Goal: Find specific page/section: Find specific page/section

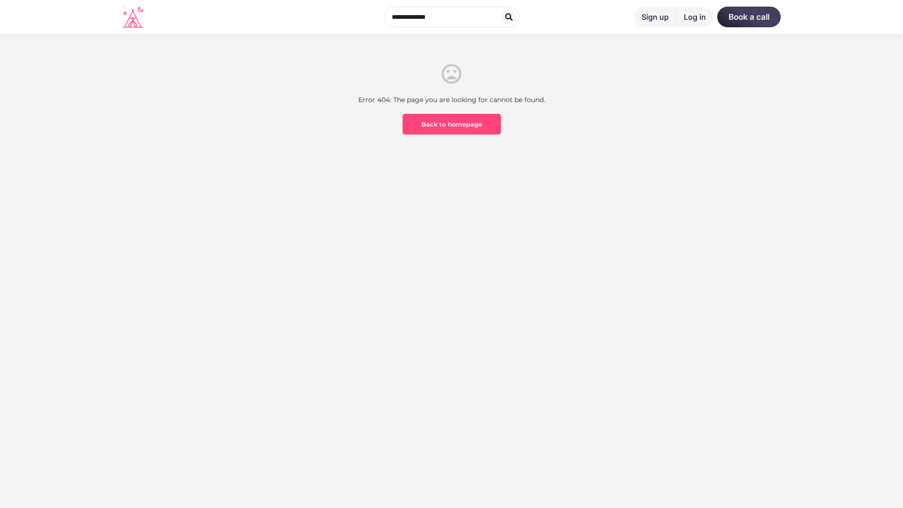
scroll to position [276, 0]
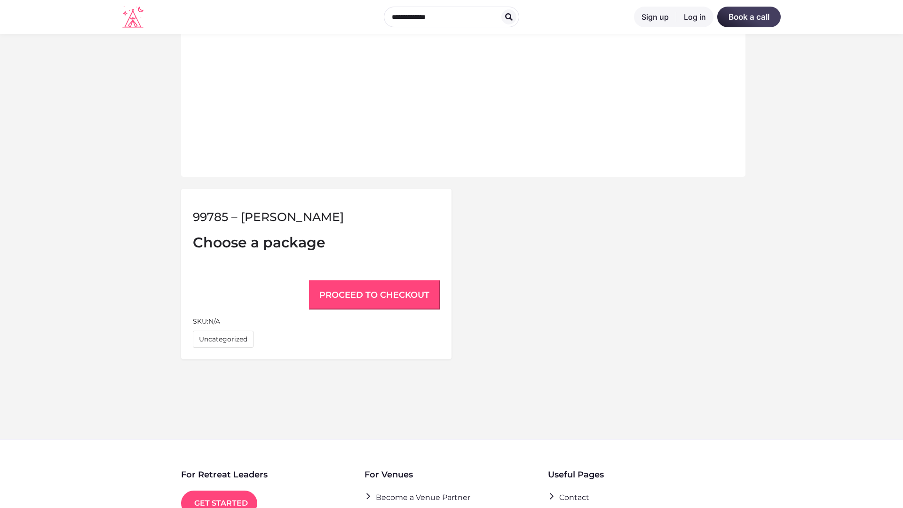
scroll to position [633, 0]
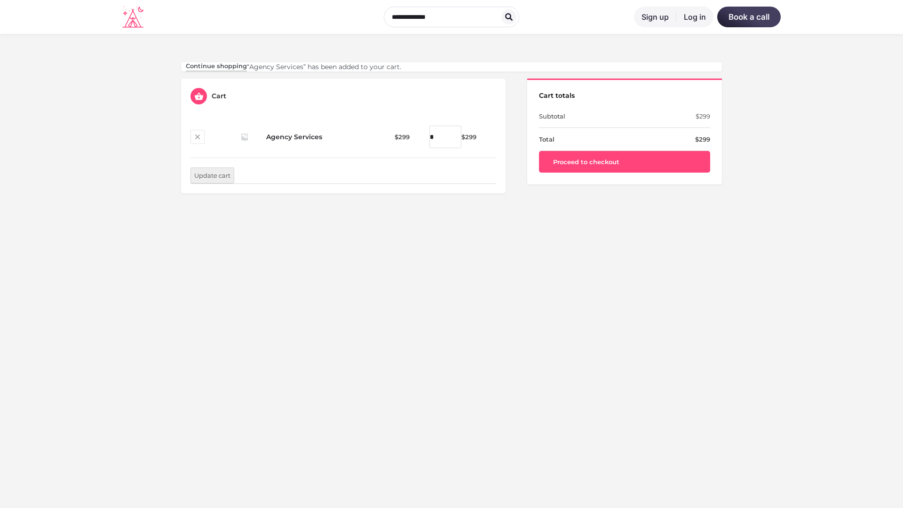
scroll to position [276, 0]
